Goal: Task Accomplishment & Management: Manage account settings

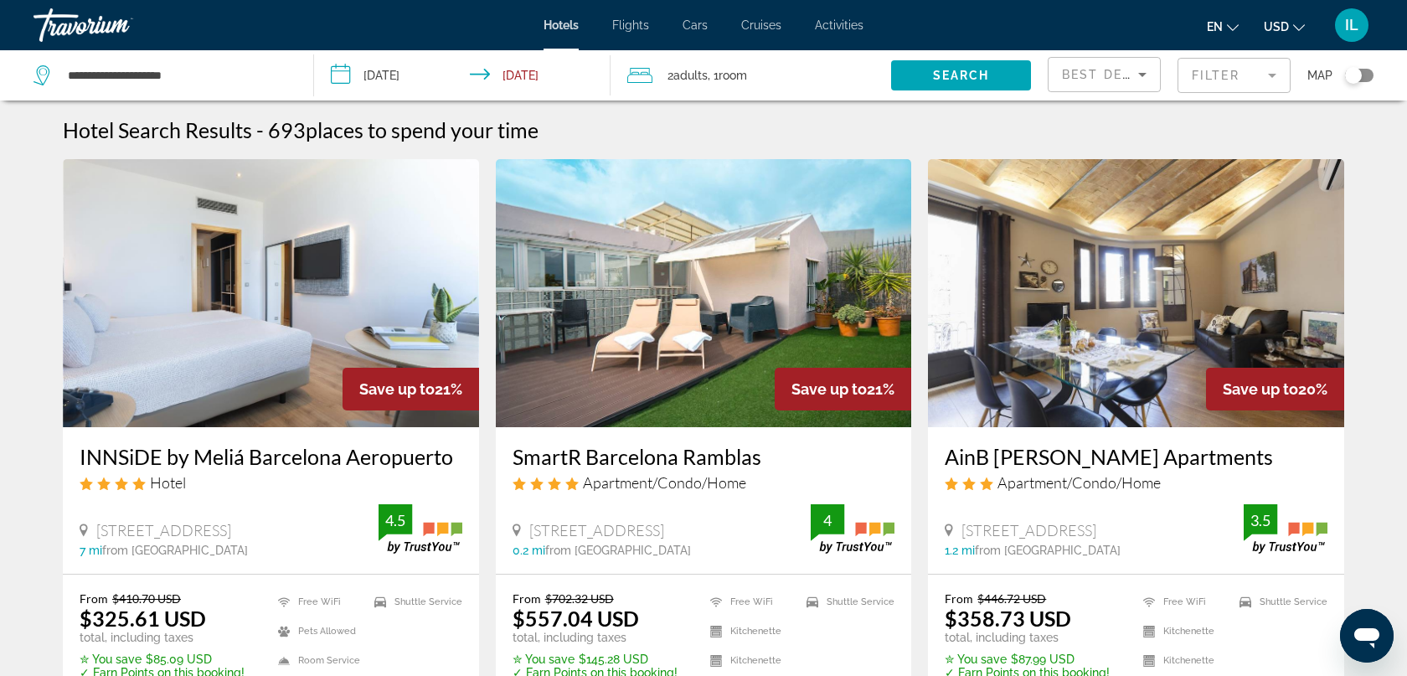
click at [1353, 24] on span "IL" at bounding box center [1351, 25] width 13 height 17
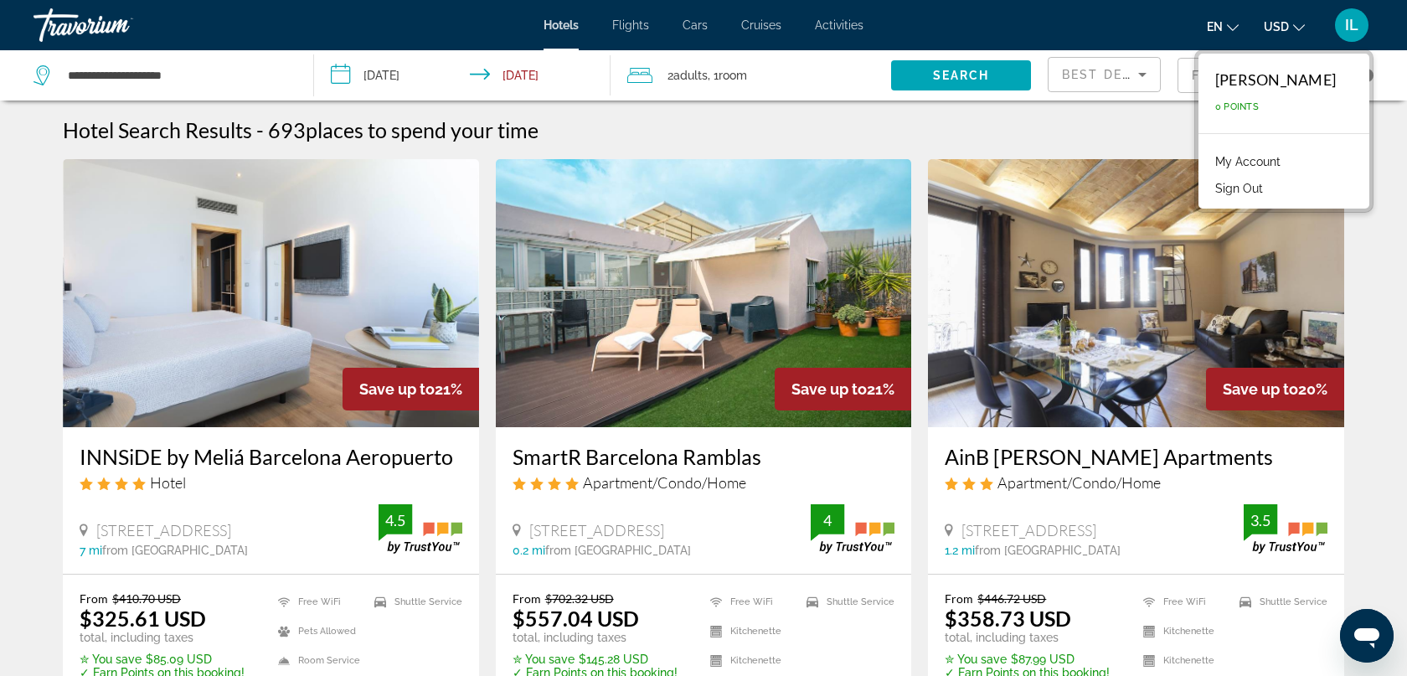
click at [1304, 85] on div "Iuliia Lutsker" at bounding box center [1276, 79] width 121 height 18
click at [1278, 164] on link "My Account" at bounding box center [1248, 162] width 82 height 22
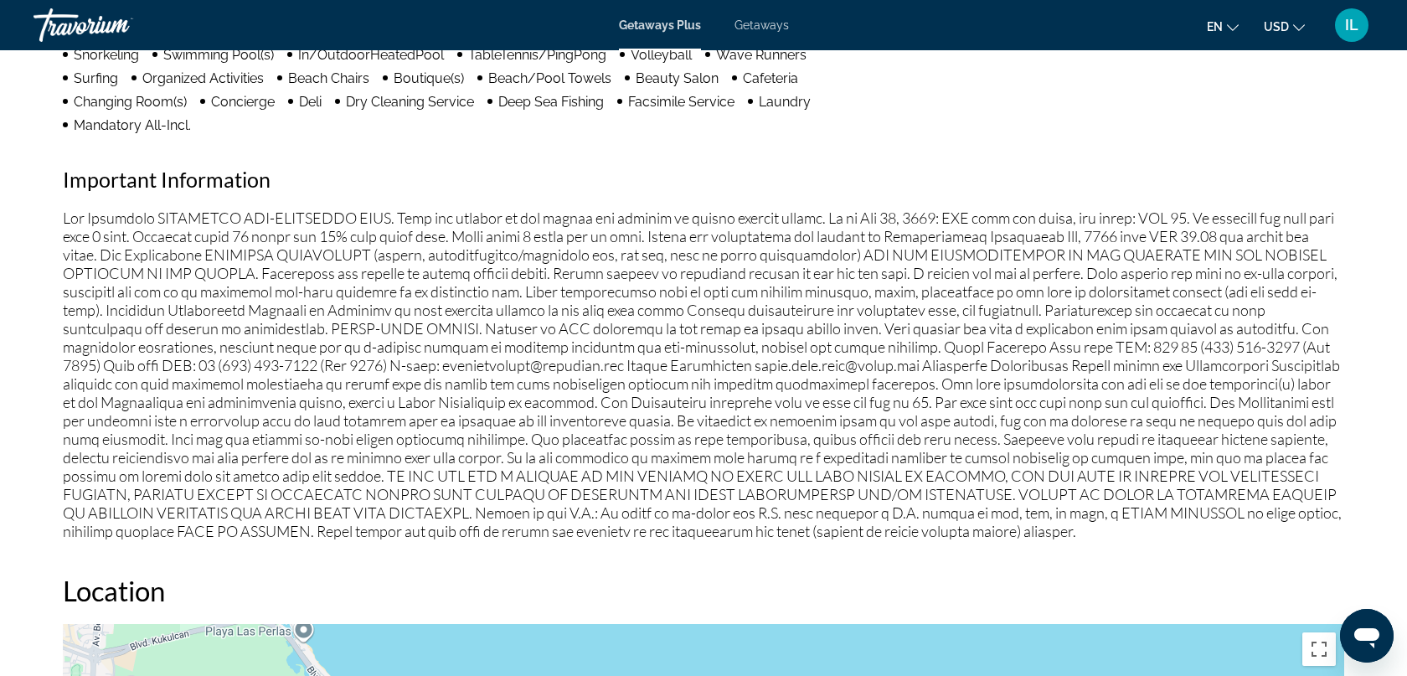
click at [83, 22] on div "Travorium" at bounding box center [118, 25] width 168 height 44
